Goal: Information Seeking & Learning: Check status

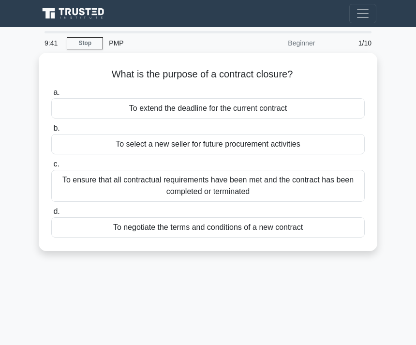
click at [215, 174] on div "To ensure that all contractual requirements have been met and the contract has …" at bounding box center [208, 186] width 314 height 32
click at [51, 168] on input "c. To ensure that all contractual requirements have been met and the contract h…" at bounding box center [51, 164] width 0 height 6
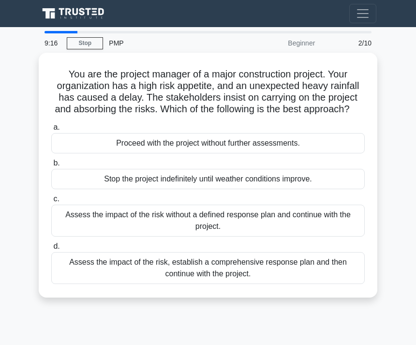
click at [156, 280] on div "Assess the impact of the risk, establish a comprehensive response plan and then…" at bounding box center [208, 268] width 314 height 32
click at [51, 250] on input "d. Assess the impact of the risk, establish a comprehensive response plan and t…" at bounding box center [51, 247] width 0 height 6
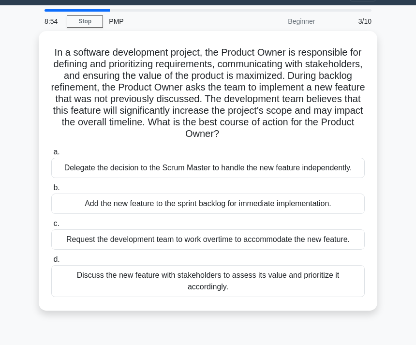
scroll to position [22, 0]
click at [173, 297] on div "Discuss the new feature with stakeholders to assess its value and prioritize it…" at bounding box center [208, 281] width 314 height 32
click at [51, 263] on input "d. Discuss the new feature with stakeholders to assess its value and prioritize…" at bounding box center [51, 260] width 0 height 6
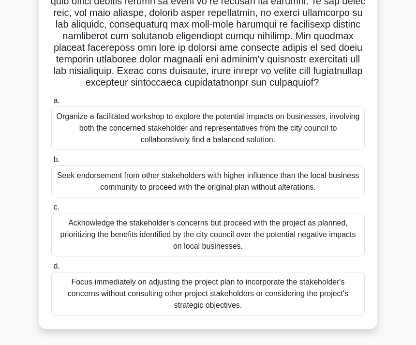
scroll to position [193, 0]
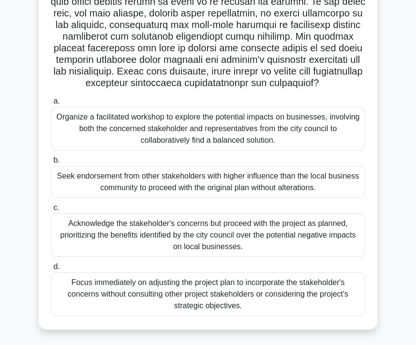
click at [219, 151] on div "Organize a facilitated workshop to explore the potential impacts on businesses,…" at bounding box center [208, 129] width 314 height 44
click at [51, 105] on input "a. Organize a facilitated workshop to explore the potential impacts on business…" at bounding box center [51, 101] width 0 height 6
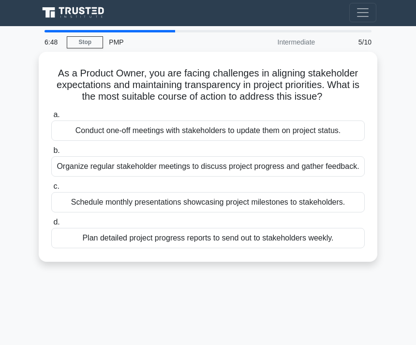
scroll to position [0, 0]
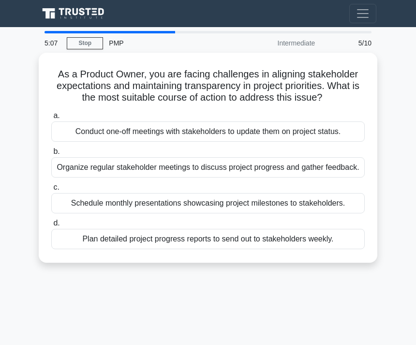
click at [339, 142] on div "Conduct one-off meetings with stakeholders to update them on project status." at bounding box center [208, 132] width 314 height 20
click at [51, 119] on input "a. Conduct one-off meetings with stakeholders to update them on project status." at bounding box center [51, 116] width 0 height 6
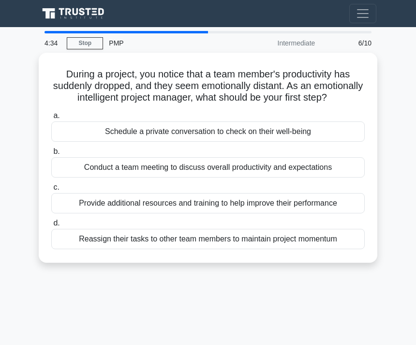
click at [334, 173] on div "Conduct a team meeting to discuss overall productivity and expectations" at bounding box center [208, 167] width 314 height 20
click at [51, 155] on input "b. Conduct a team meeting to discuss overall productivity and expectations" at bounding box center [51, 152] width 0 height 6
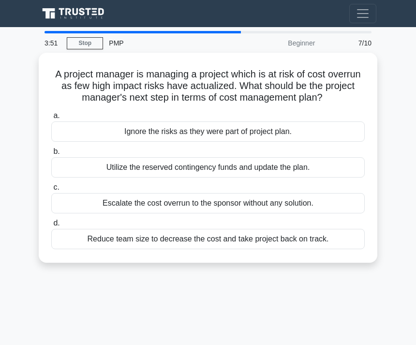
click at [295, 171] on div "Utilize the reserved contingency funds and update the plan." at bounding box center [208, 167] width 314 height 20
click at [51, 155] on input "b. Utilize the reserved contingency funds and update the plan." at bounding box center [51, 152] width 0 height 6
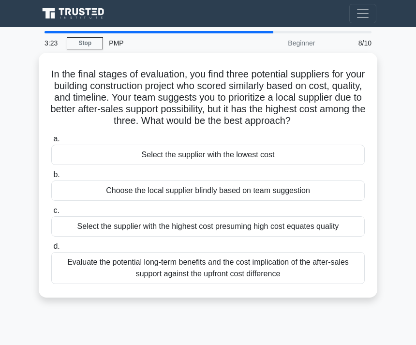
click at [269, 284] on div "Evaluate the potential long-term benefits and the cost implication of the after…" at bounding box center [208, 268] width 314 height 32
click at [51, 250] on input "d. Evaluate the potential long-term benefits and the cost implication of the af…" at bounding box center [51, 247] width 0 height 6
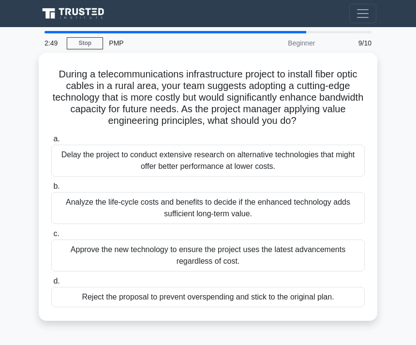
click at [244, 215] on div "Analyze the life-cycle costs and benefits to decide if the enhanced technology …" at bounding box center [208, 208] width 314 height 32
click at [51, 190] on input "b. Analyze the life-cycle costs and benefits to decide if the enhanced technolo…" at bounding box center [51, 187] width 0 height 6
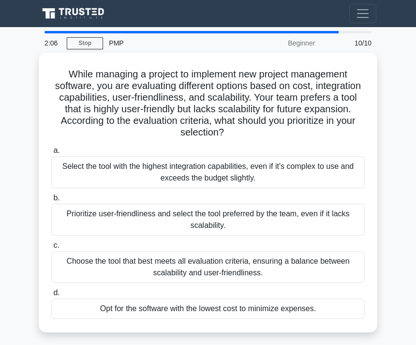
click at [216, 281] on div "Choose the tool that best meets all evaluation criteria, ensuring a balance bet…" at bounding box center [208, 267] width 314 height 32
click at [51, 249] on input "c. Choose the tool that best meets all evaluation criteria, ensuring a balance …" at bounding box center [51, 246] width 0 height 6
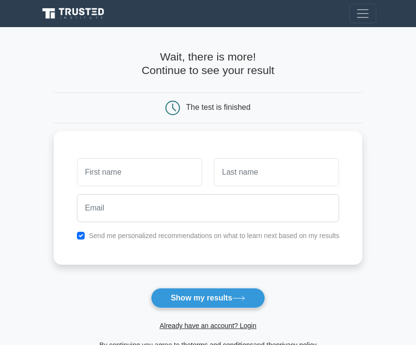
click at [142, 168] on input "text" at bounding box center [139, 172] width 125 height 28
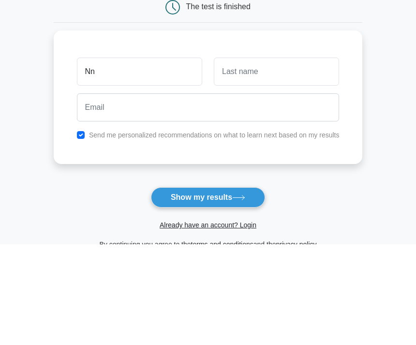
type input "Nn"
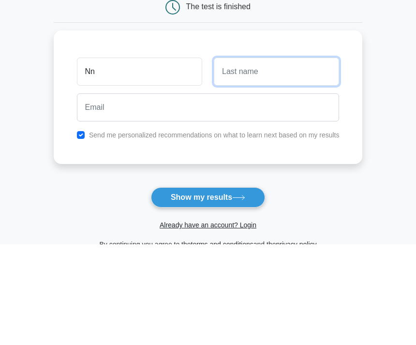
click at [276, 158] on input "text" at bounding box center [276, 172] width 125 height 28
type input "Jj"
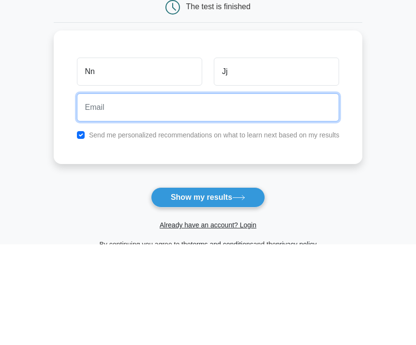
click at [170, 194] on input "email" at bounding box center [208, 208] width 263 height 28
type input "naumanjavaid8@gmail.com"
click at [208, 288] on button "Show my results" at bounding box center [208, 298] width 114 height 20
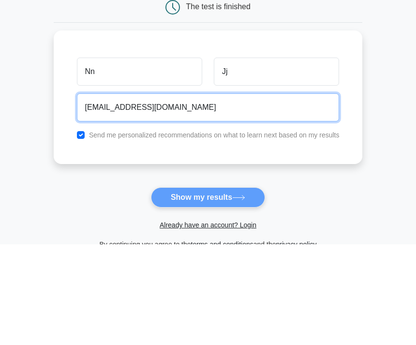
scroll to position [101, 0]
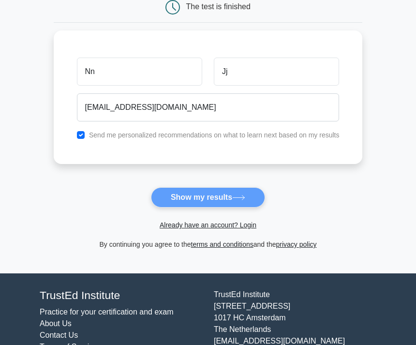
click at [213, 198] on form "Wait, there is more! Continue to see your result The test is finished Nn Jj" at bounding box center [208, 100] width 309 height 301
click at [200, 194] on form "Wait, there is more! Continue to see your result The test is finished Nn Jj" at bounding box center [208, 100] width 309 height 301
click at [233, 200] on form "Wait, there is more! Continue to see your result The test is finished Nn Jj" at bounding box center [208, 100] width 309 height 301
click at [223, 199] on form "Wait, there is more! Continue to see your result The test is finished Nn Jj" at bounding box center [208, 100] width 309 height 301
